Goal: Use online tool/utility: Utilize a website feature to perform a specific function

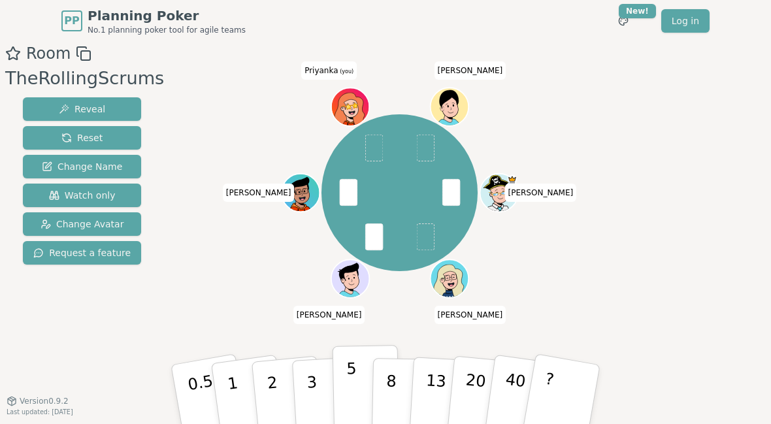
click at [341, 372] on button "5" at bounding box center [366, 394] width 67 height 99
click at [345, 370] on button "5" at bounding box center [366, 394] width 67 height 99
click at [352, 379] on button "5" at bounding box center [366, 394] width 67 height 99
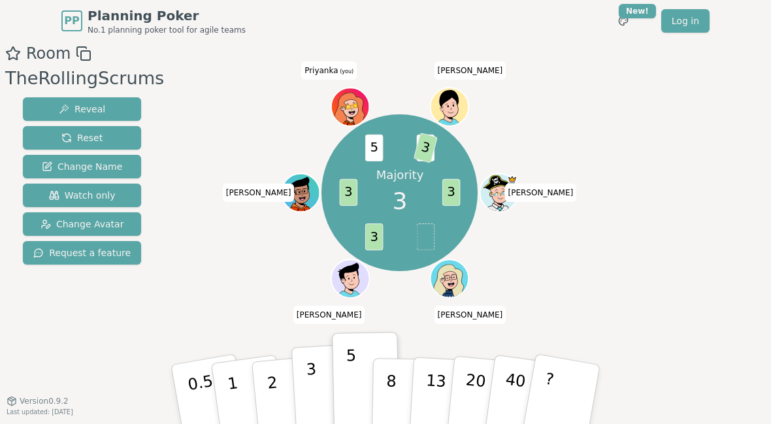
click at [316, 381] on button "3" at bounding box center [326, 395] width 71 height 102
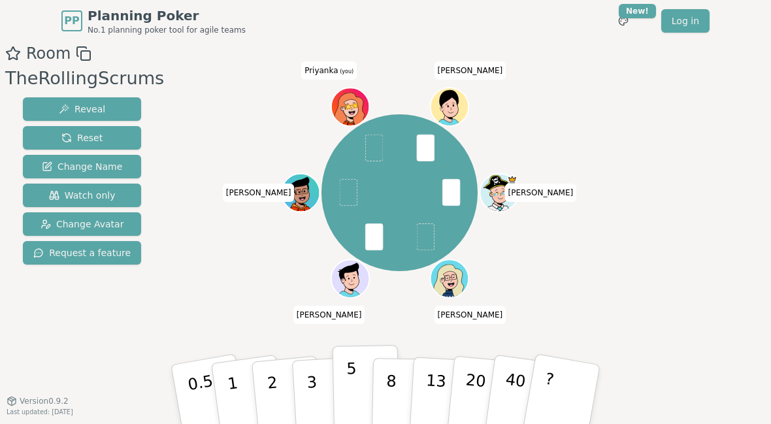
click at [341, 374] on button "5" at bounding box center [366, 394] width 67 height 99
click at [310, 391] on button "3" at bounding box center [326, 395] width 71 height 102
click at [350, 388] on button "5" at bounding box center [366, 394] width 67 height 99
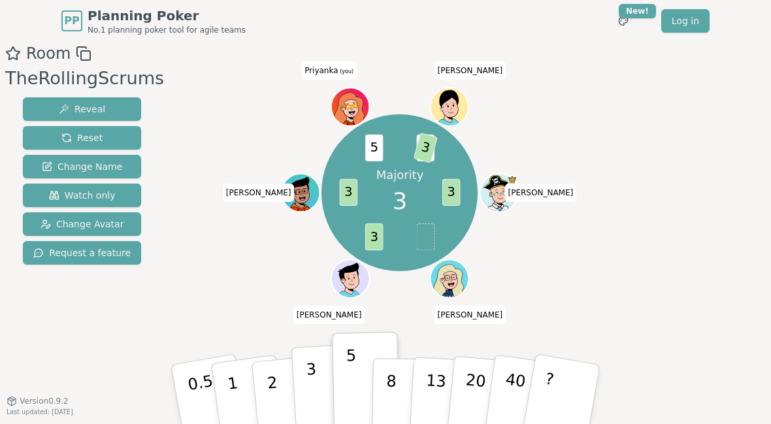
click at [307, 384] on button "3" at bounding box center [326, 395] width 71 height 102
